Goal: Task Accomplishment & Management: Use online tool/utility

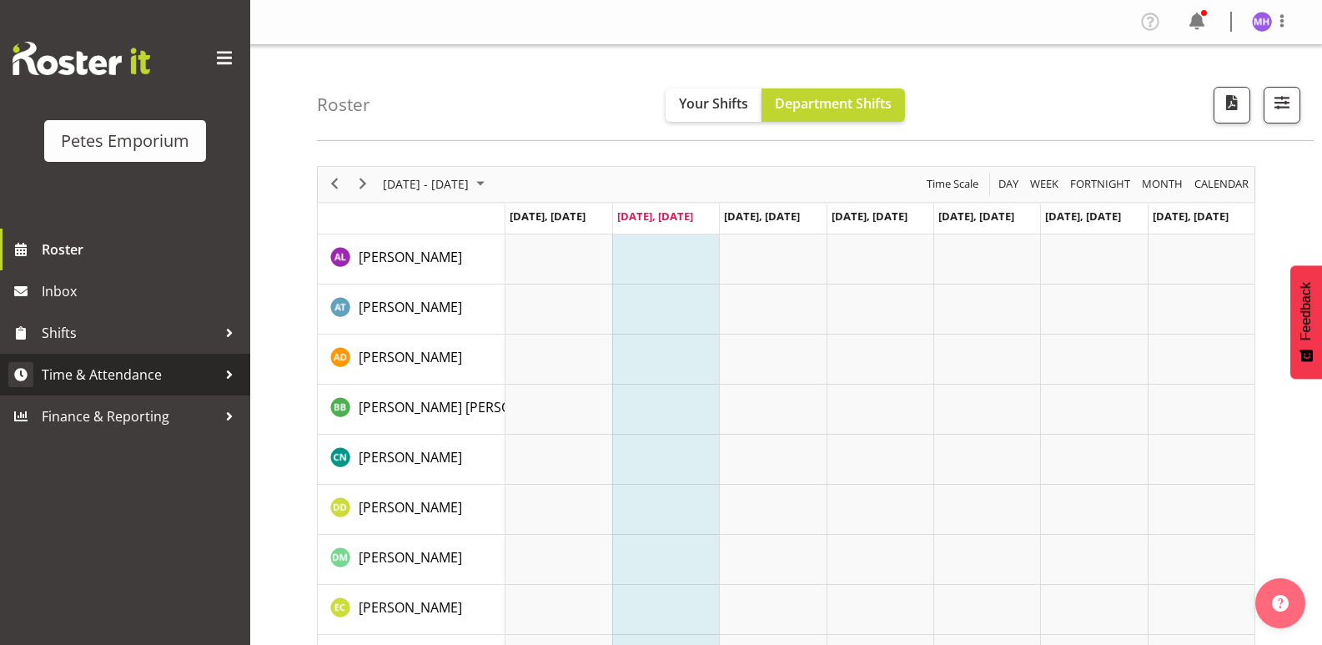
click at [85, 375] on span "Time & Attendance" at bounding box center [129, 374] width 175 height 25
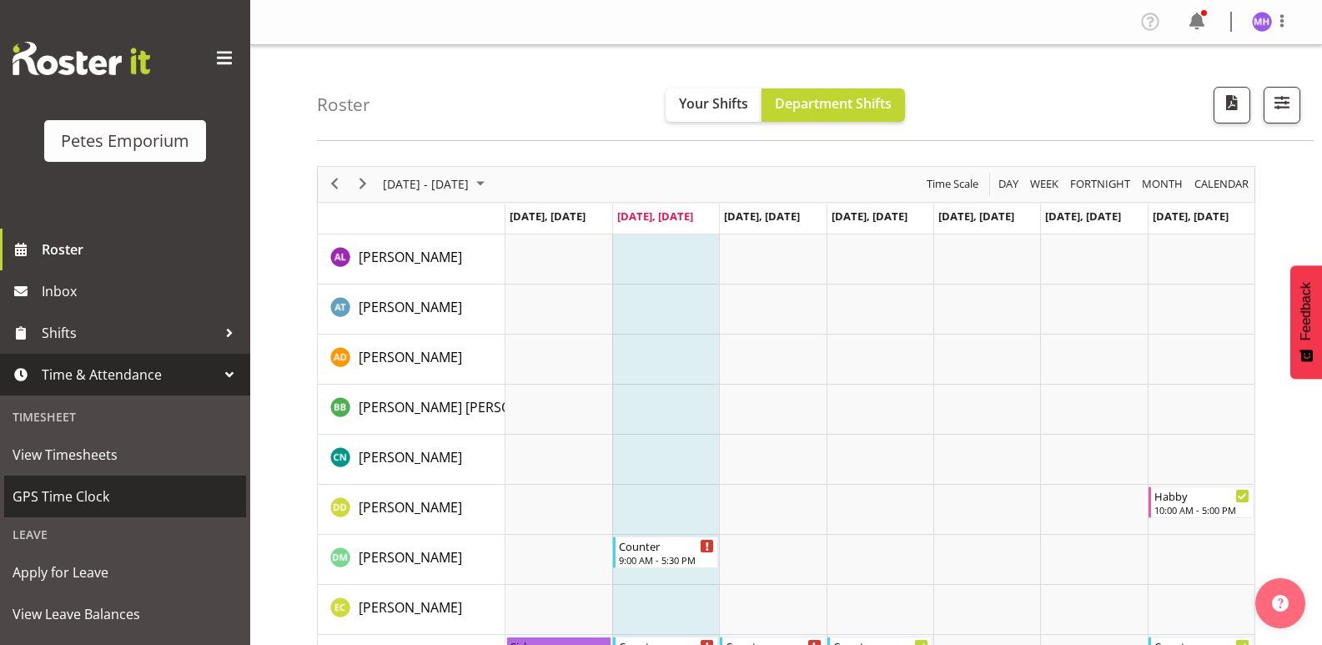
click at [68, 490] on span "GPS Time Clock" at bounding box center [125, 496] width 225 height 25
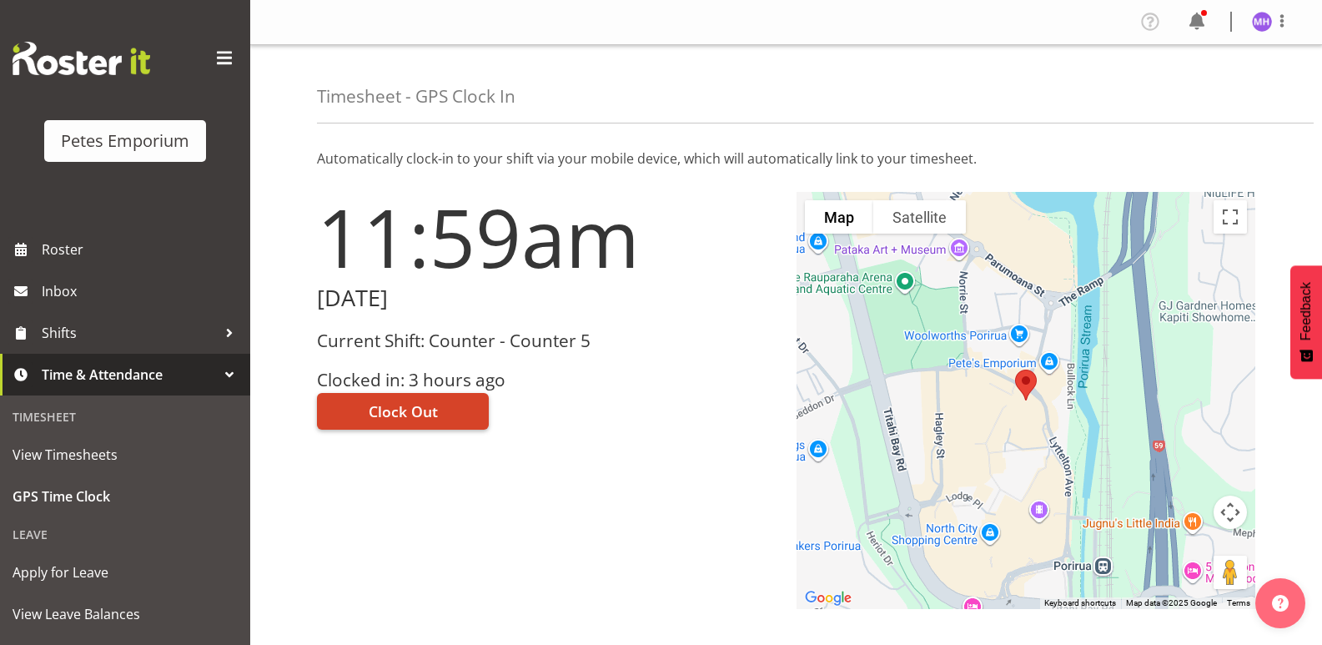
click at [444, 419] on button "Clock Out" at bounding box center [403, 411] width 172 height 37
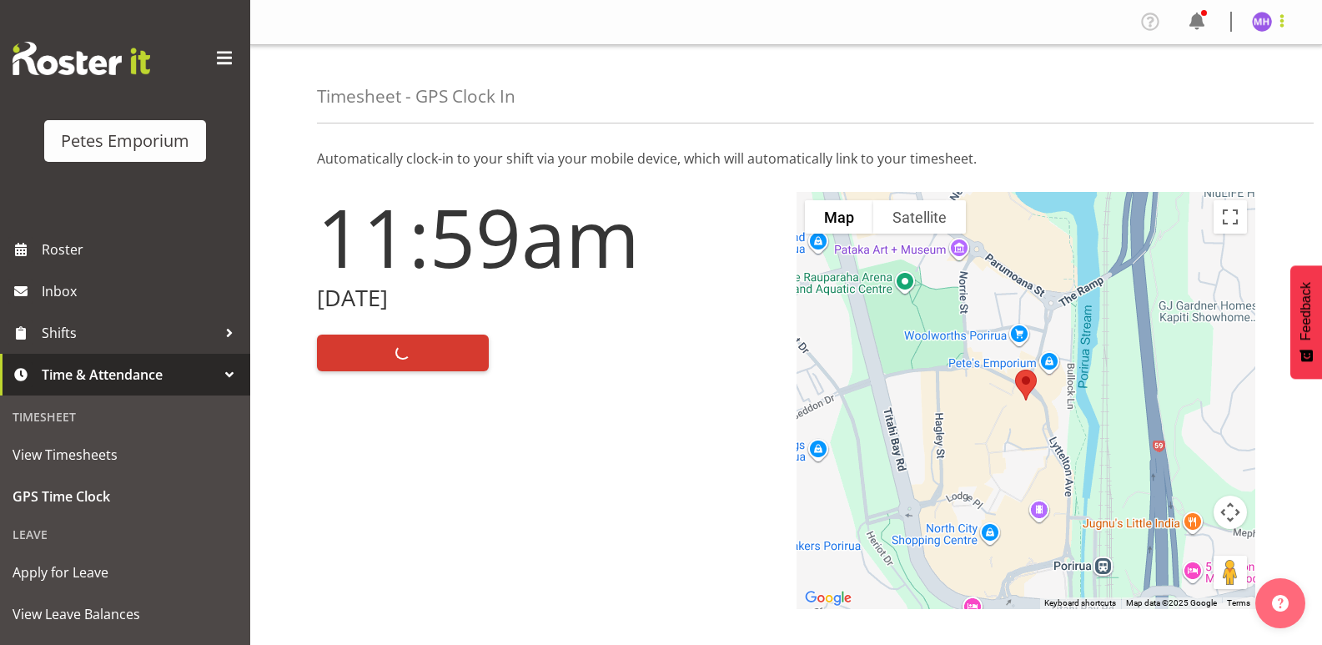
click at [1285, 25] on span at bounding box center [1282, 21] width 20 height 20
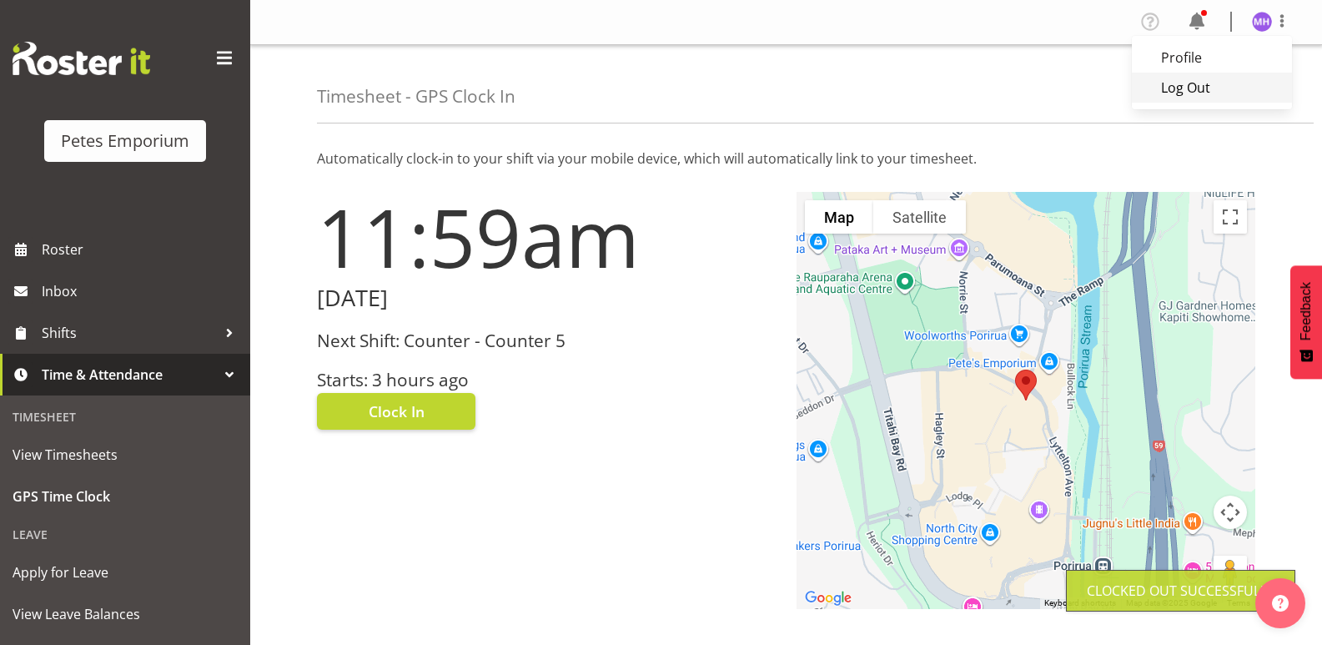
click at [1193, 83] on link "Log Out" at bounding box center [1211, 88] width 160 height 30
